Goal: Download file/media

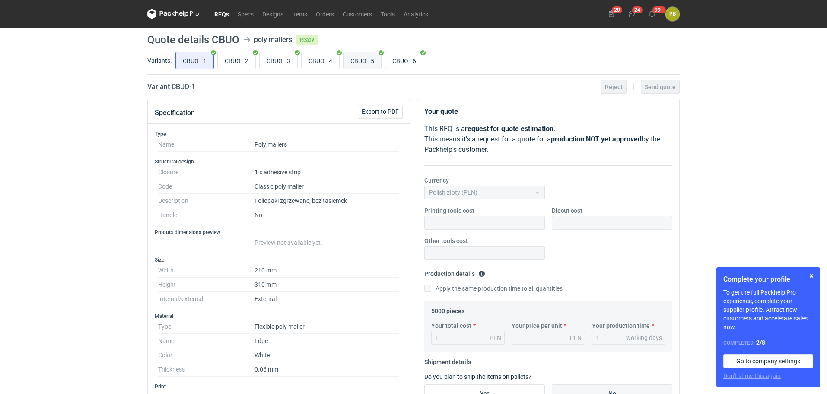
click at [358, 60] on input "CBUO - 5" at bounding box center [363, 60] width 38 height 16
radio input "true"
click at [372, 109] on span "Export to PDF" at bounding box center [380, 111] width 37 height 6
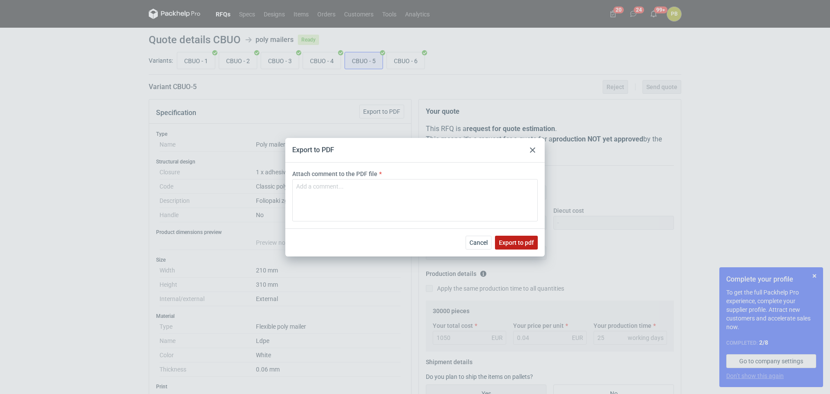
click at [516, 243] on span "Export to pdf" at bounding box center [516, 242] width 35 height 6
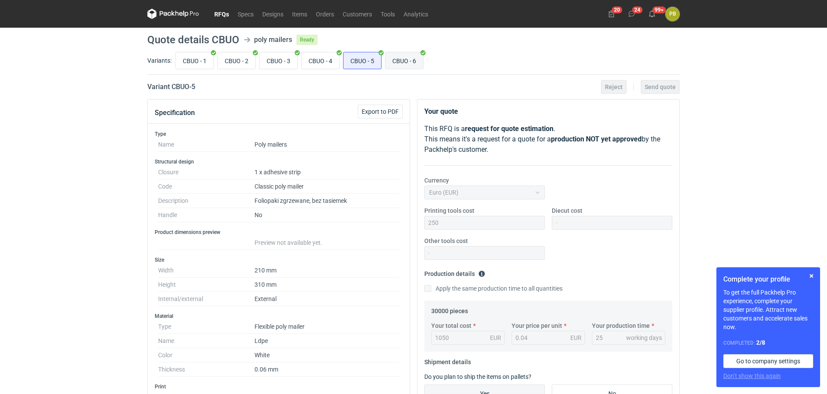
click at [397, 57] on input "CBUO - 6" at bounding box center [405, 60] width 38 height 16
radio input "true"
click at [373, 110] on span "Export to PDF" at bounding box center [380, 111] width 37 height 6
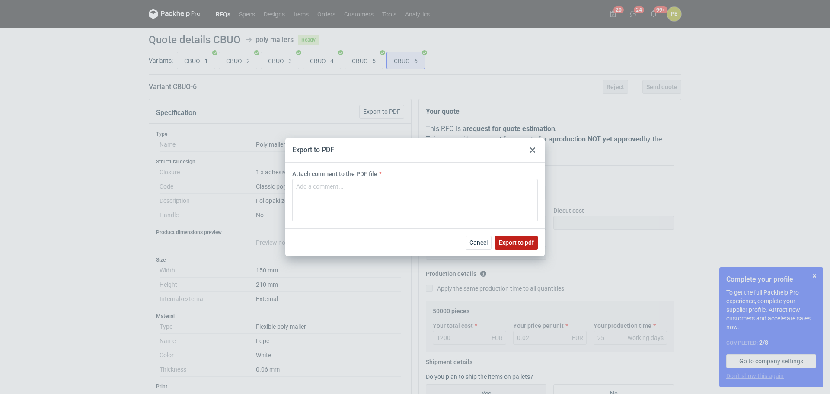
click at [513, 244] on span "Export to pdf" at bounding box center [516, 242] width 35 height 6
